Goal: Find contact information: Find contact information

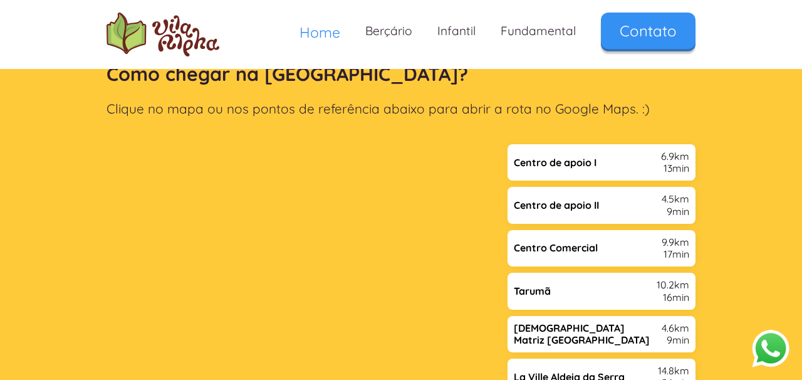
scroll to position [2529, 0]
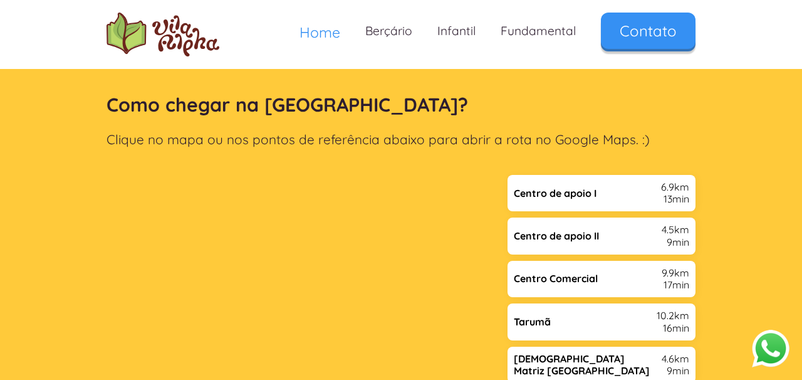
click at [49, 267] on div "Como chegar na [GEOGRAPHIC_DATA]? Clique no mapa ou nos pontos de referência ab…" at bounding box center [401, 265] width 802 height 435
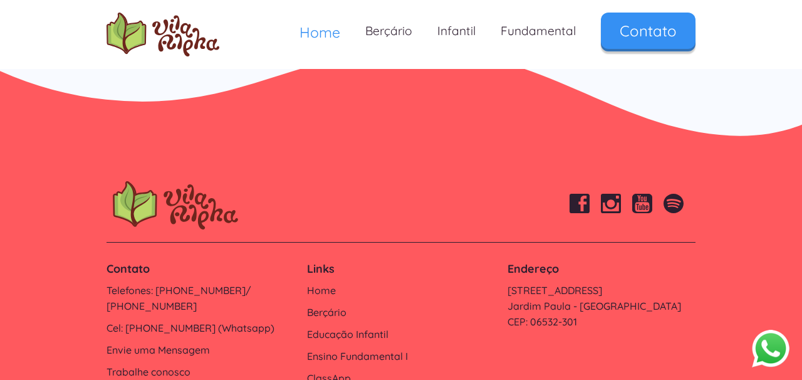
scroll to position [4280, 0]
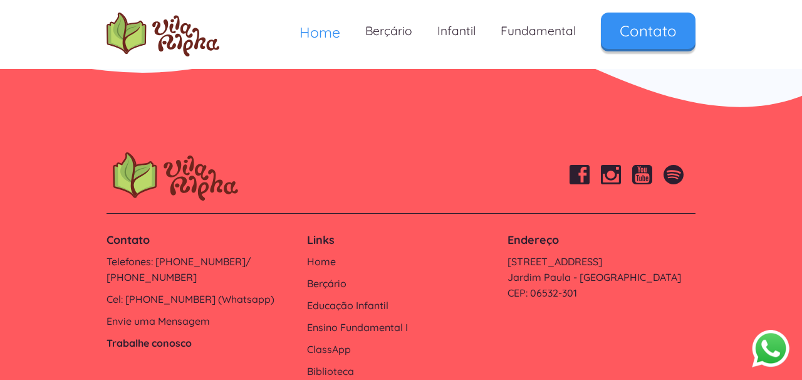
click at [180, 335] on link "Trabalhe conosco" at bounding box center [200, 343] width 188 height 16
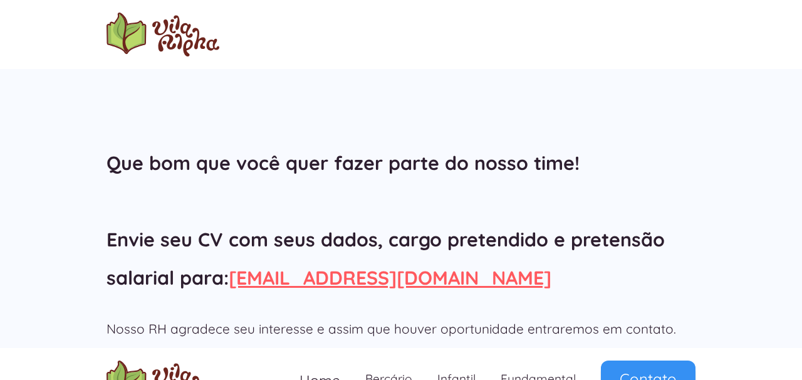
scroll to position [97, 0]
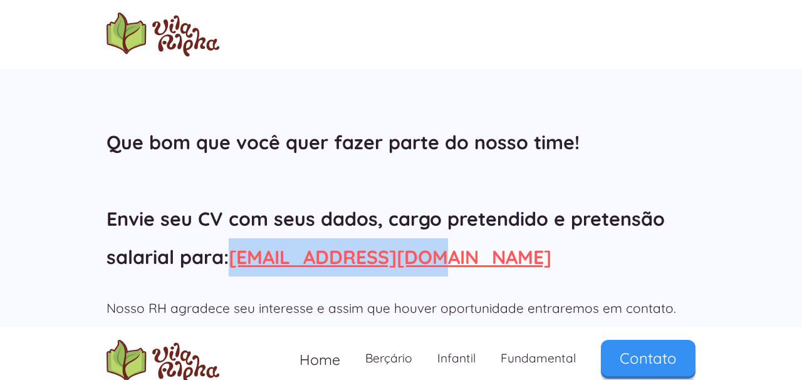
drag, startPoint x: 442, startPoint y: 256, endPoint x: 234, endPoint y: 254, distance: 207.9
click at [234, 254] on h2 "Que bom que você quer fazer parte do nosso time! Envie seu CV com seus dados, c…" at bounding box center [400, 199] width 589 height 152
copy link "[EMAIL_ADDRESS][DOMAIN_NAME]"
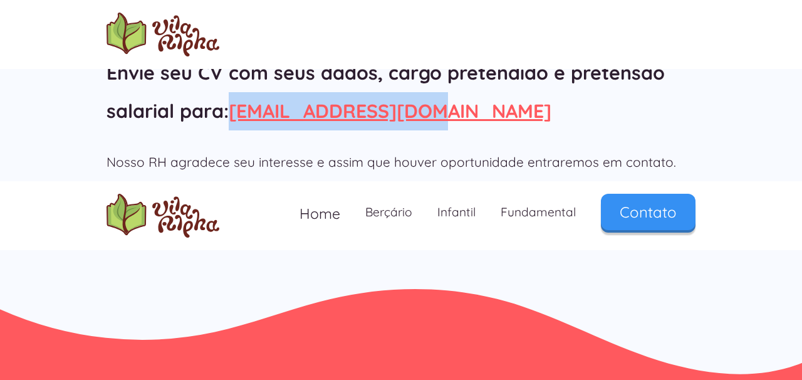
scroll to position [245, 0]
